Goal: Transaction & Acquisition: Purchase product/service

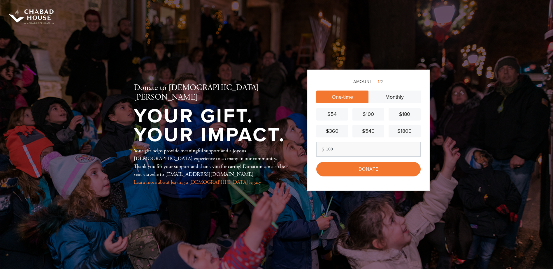
type input "100"
click at [364, 168] on input "Donate" at bounding box center [368, 169] width 104 height 15
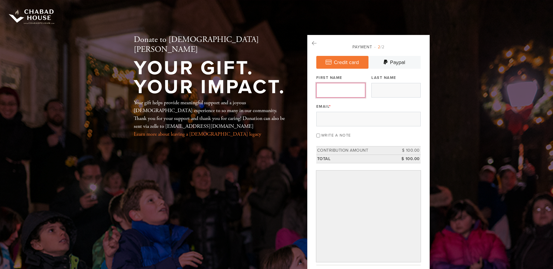
click at [335, 89] on input "First Name" at bounding box center [340, 90] width 49 height 15
type input "[PERSON_NAME]"
type input "[EMAIL_ADDRESS][DOMAIN_NAME]"
type input "[PERSON_NAME]"
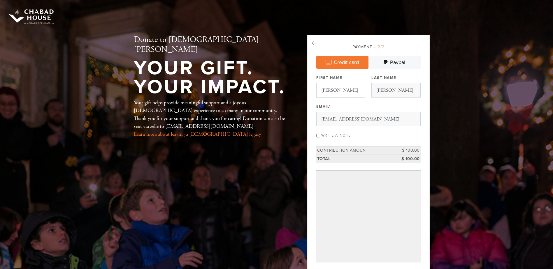
type input "[PERSON_NAME]"
type input "[STREET_ADDRESS]"
type input "[GEOGRAPHIC_DATA][PERSON_NAME]"
type input "10552"
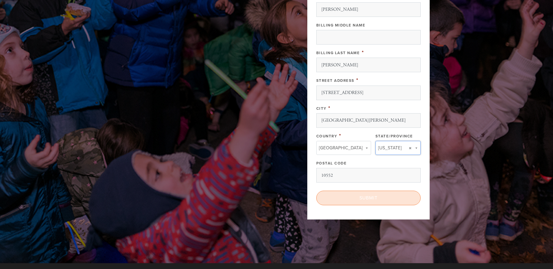
click at [365, 196] on input "Submit" at bounding box center [368, 198] width 104 height 15
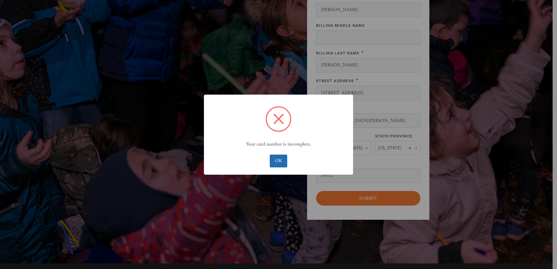
click at [277, 160] on button "OK" at bounding box center [278, 161] width 17 height 13
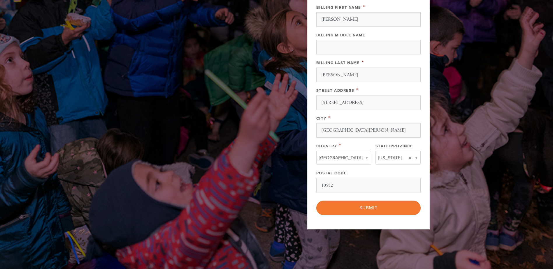
scroll to position [270, 0]
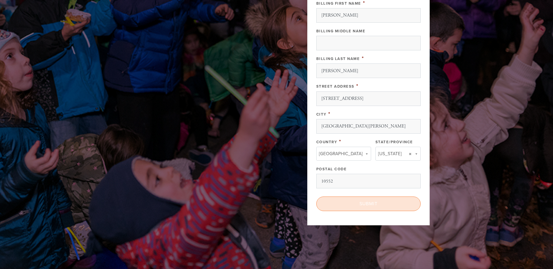
click at [369, 205] on input "Submit" at bounding box center [368, 204] width 104 height 15
